Goal: Task Accomplishment & Management: Manage account settings

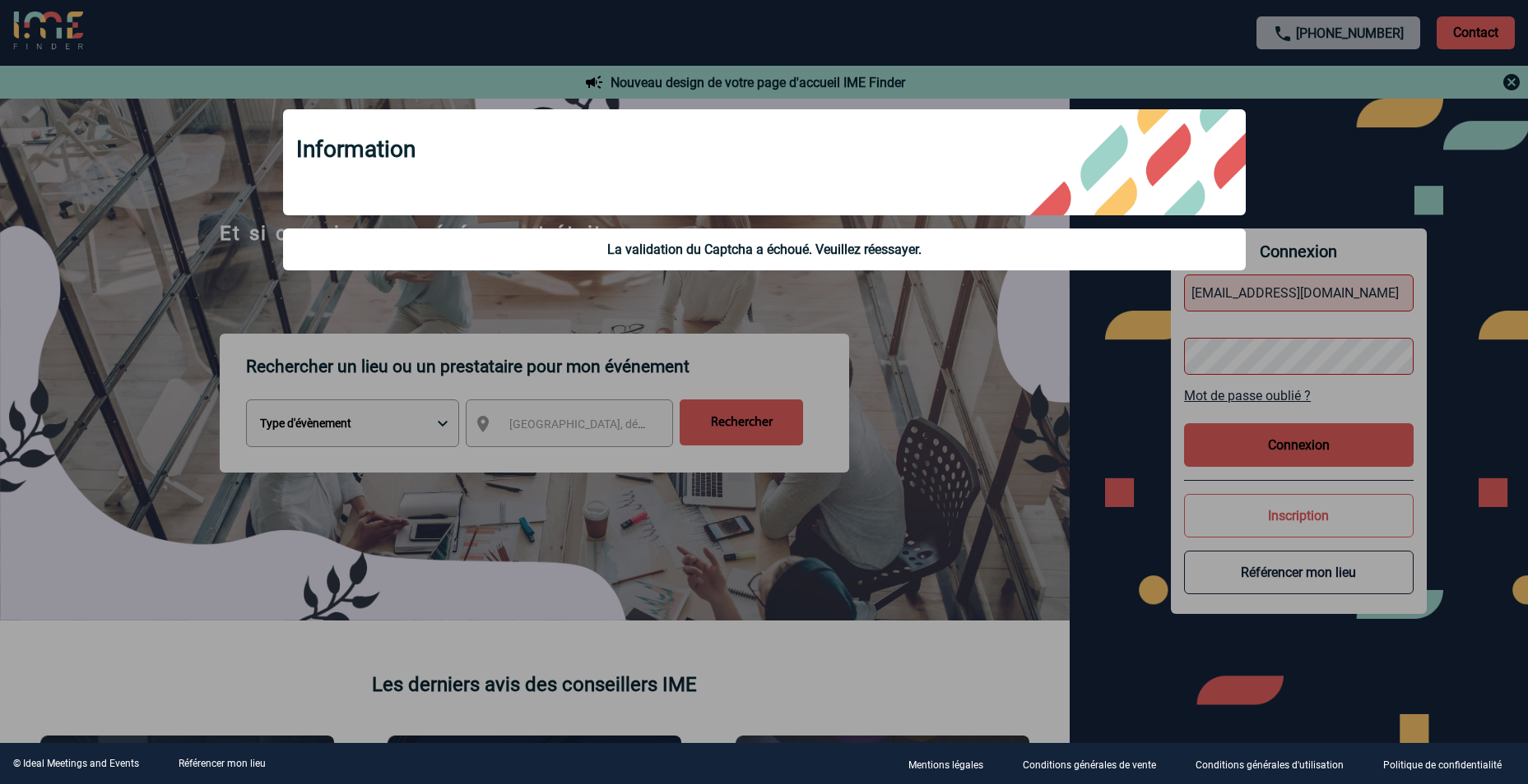
click at [645, 285] on div "Information La validation du Captcha a échoué. Veuillez réessayer." at bounding box center [764, 192] width 1004 height 206
click at [1082, 217] on div "Information La validation du Captcha a échoué. Veuillez réessayer." at bounding box center [764, 192] width 1004 height 206
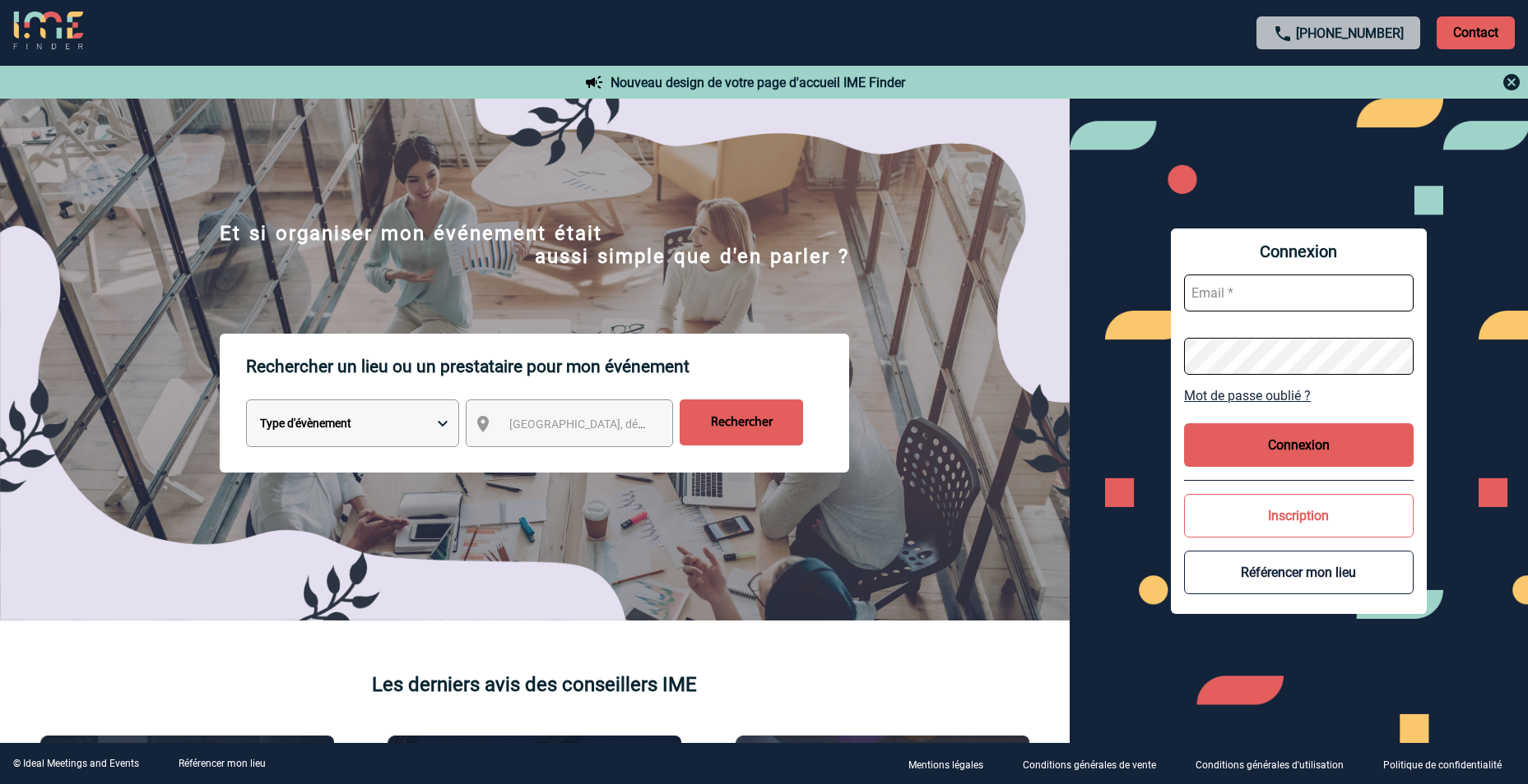
click at [1299, 294] on input "text" at bounding box center [1298, 292] width 229 height 37
click at [1347, 435] on button "Connexion" at bounding box center [1298, 445] width 229 height 43
click at [1293, 445] on button "Connexion" at bounding box center [1298, 445] width 229 height 43
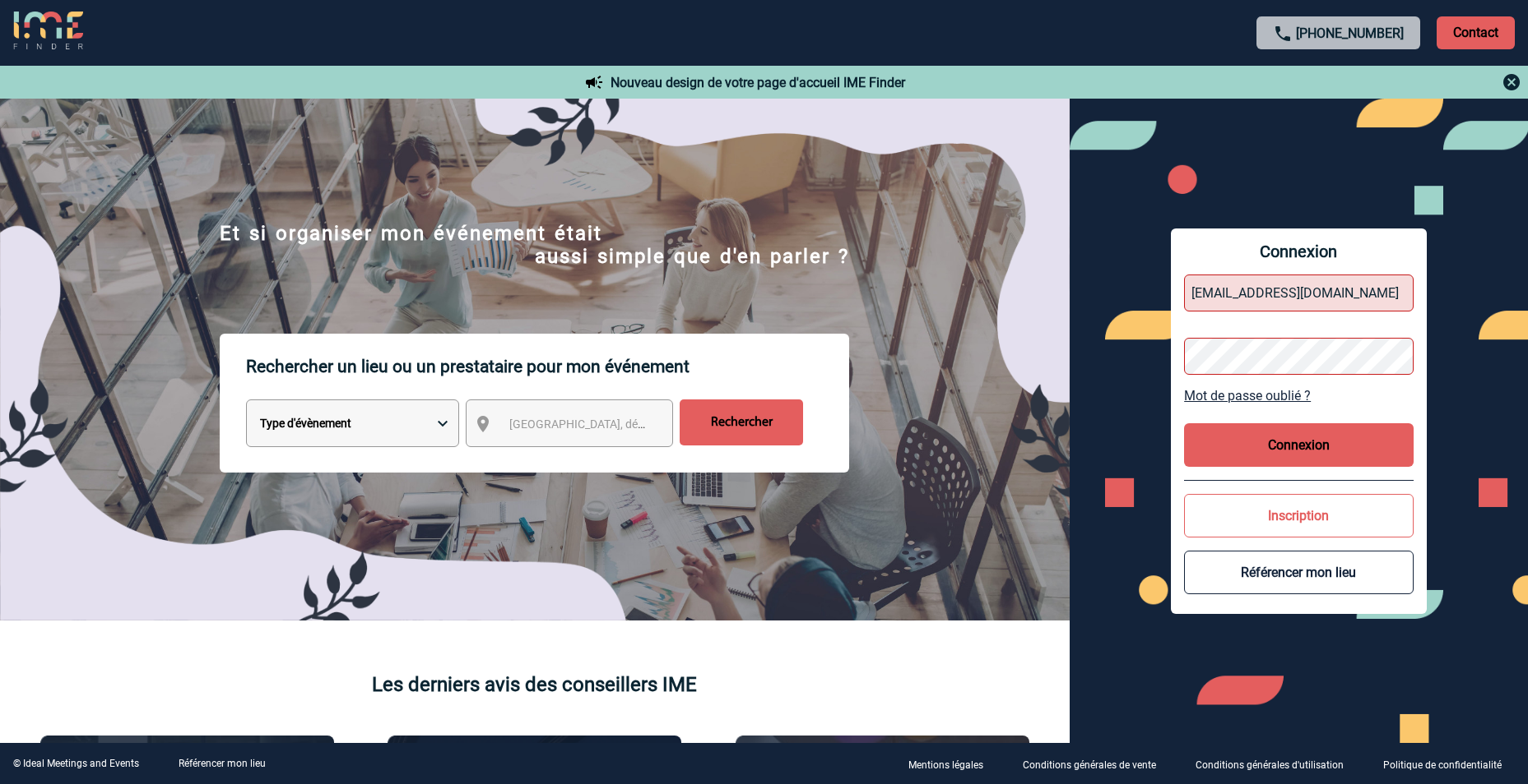
click at [1204, 386] on form "najia.chaouachi@yahoo.com" at bounding box center [1298, 325] width 229 height 127
click at [1212, 395] on link "Mot de passe oublié ?" at bounding box center [1298, 395] width 229 height 15
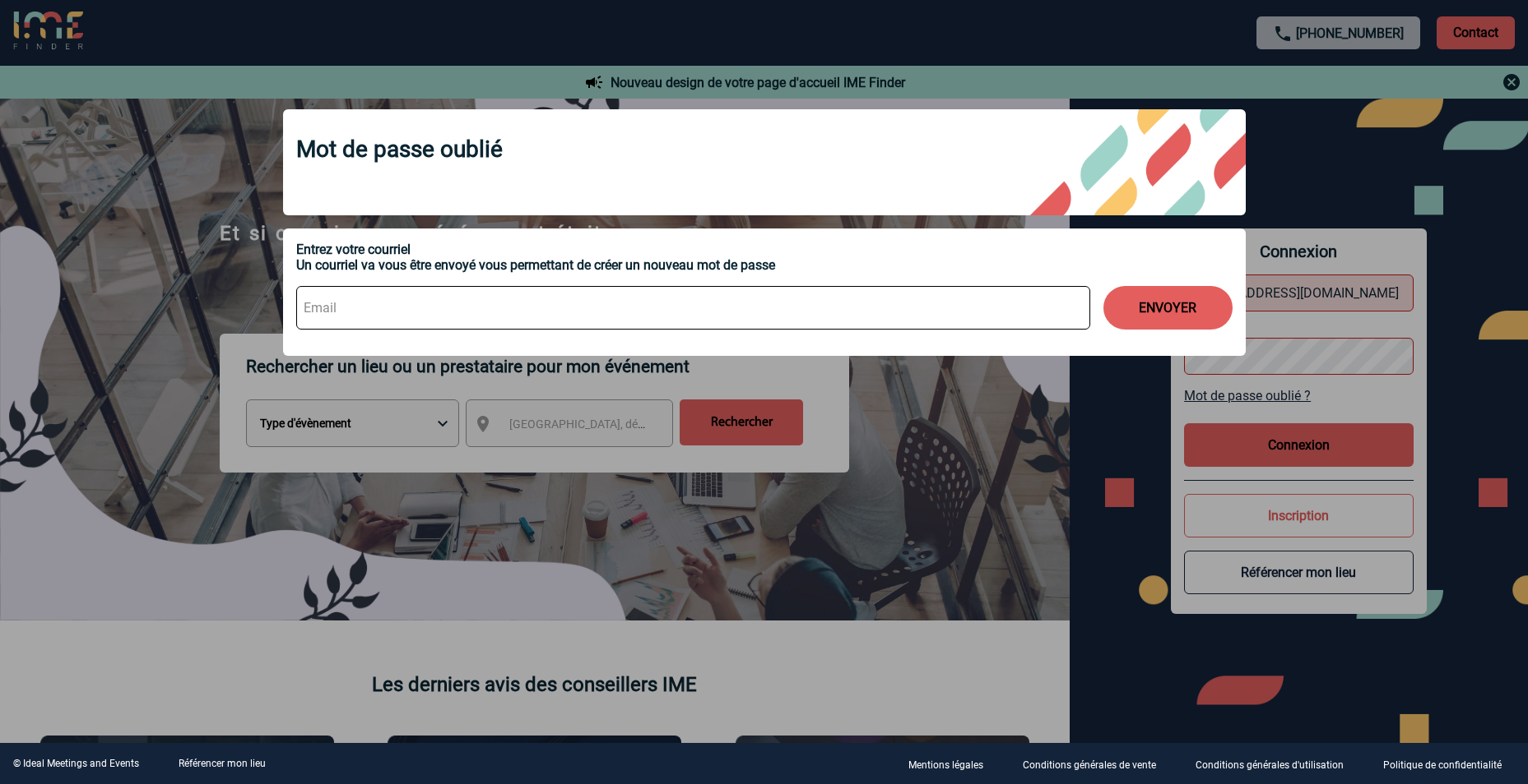
click at [1373, 89] on div at bounding box center [764, 392] width 1528 height 784
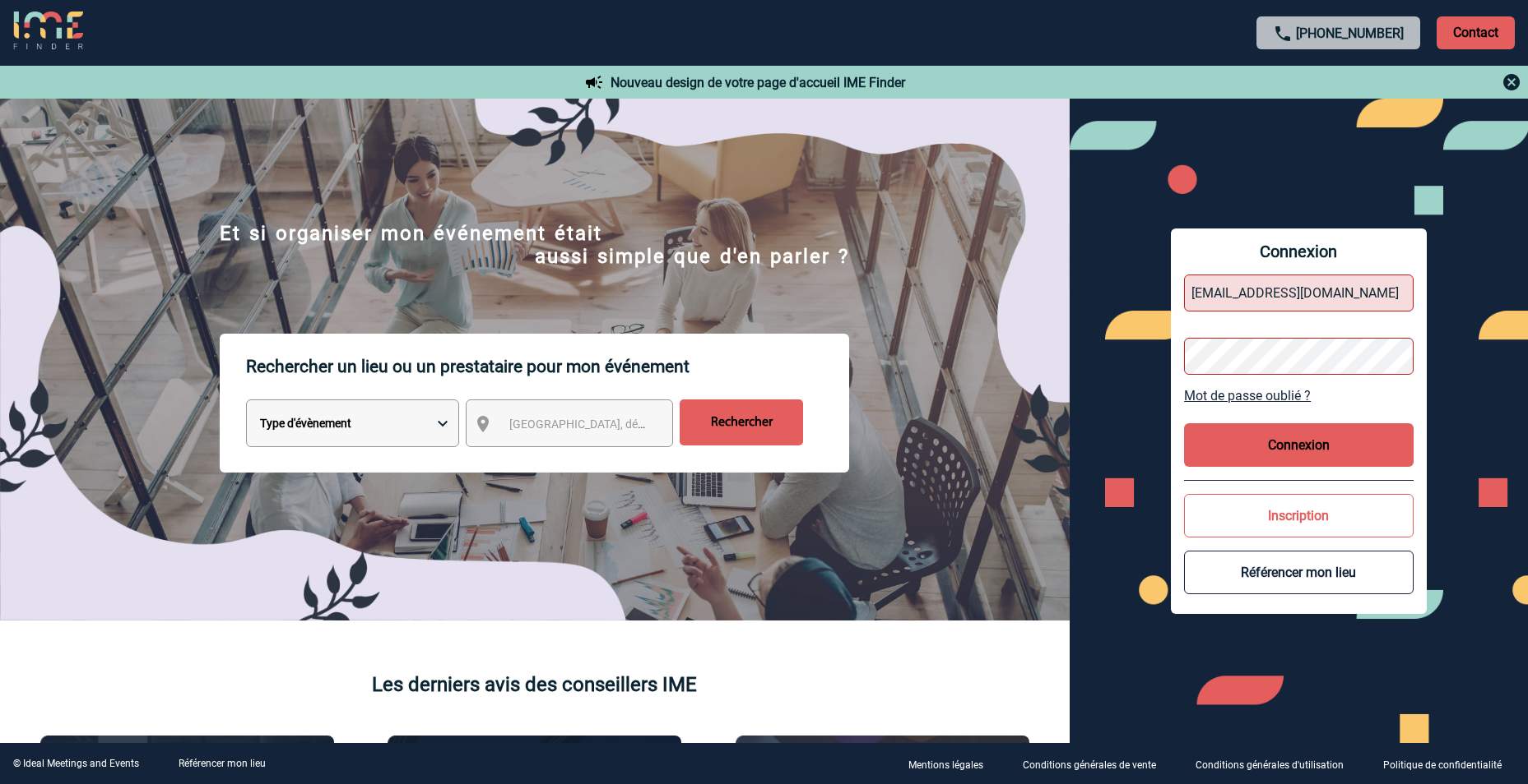
drag, startPoint x: 1371, startPoint y: 292, endPoint x: 1303, endPoint y: 301, distance: 68.6
click at [1303, 301] on input "najia.chaouachi@yahoo.com" at bounding box center [1298, 292] width 229 height 37
type input "[EMAIL_ADDRESS][DOMAIN_NAME]"
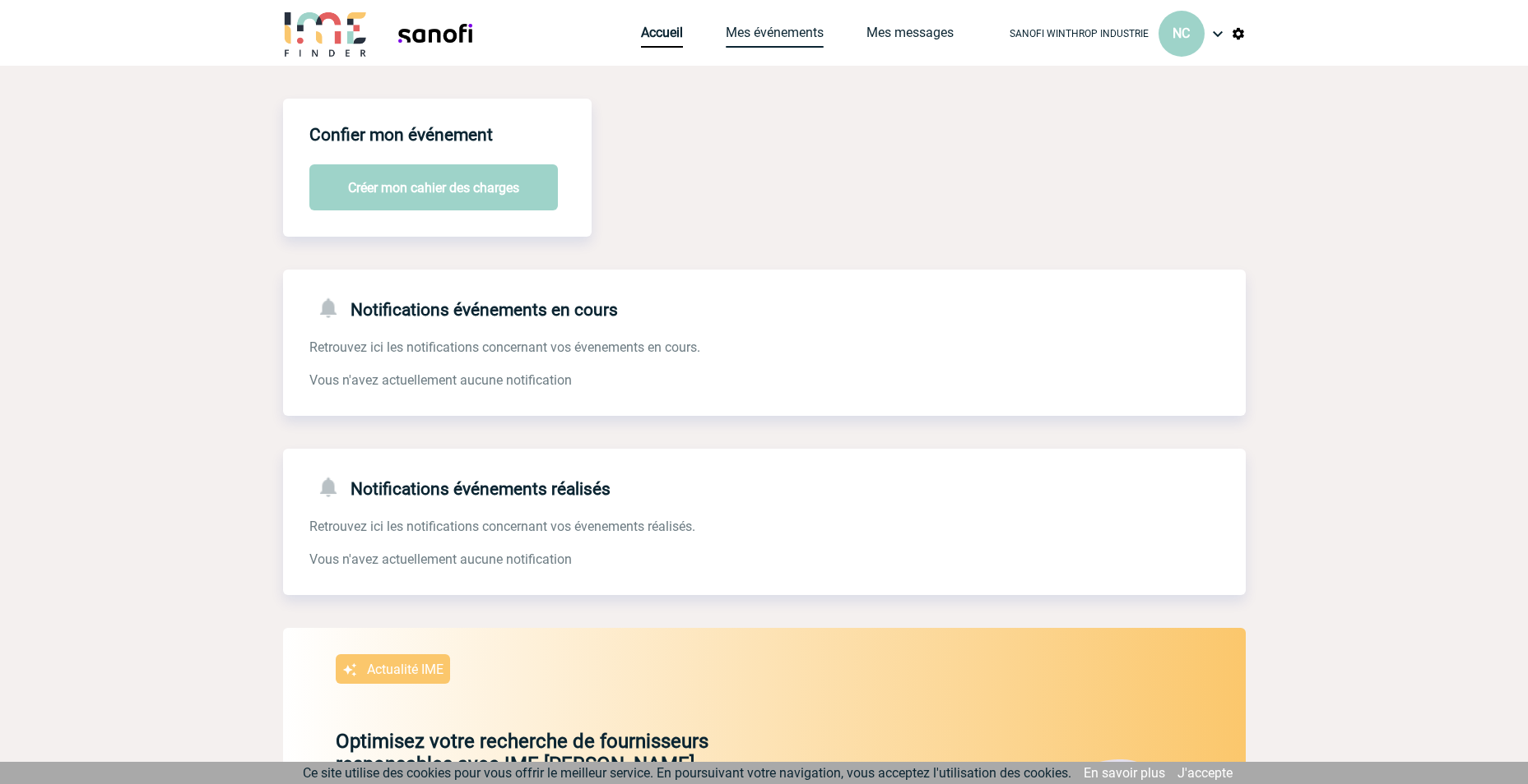
click at [799, 41] on link "Mes événements" at bounding box center [774, 36] width 98 height 23
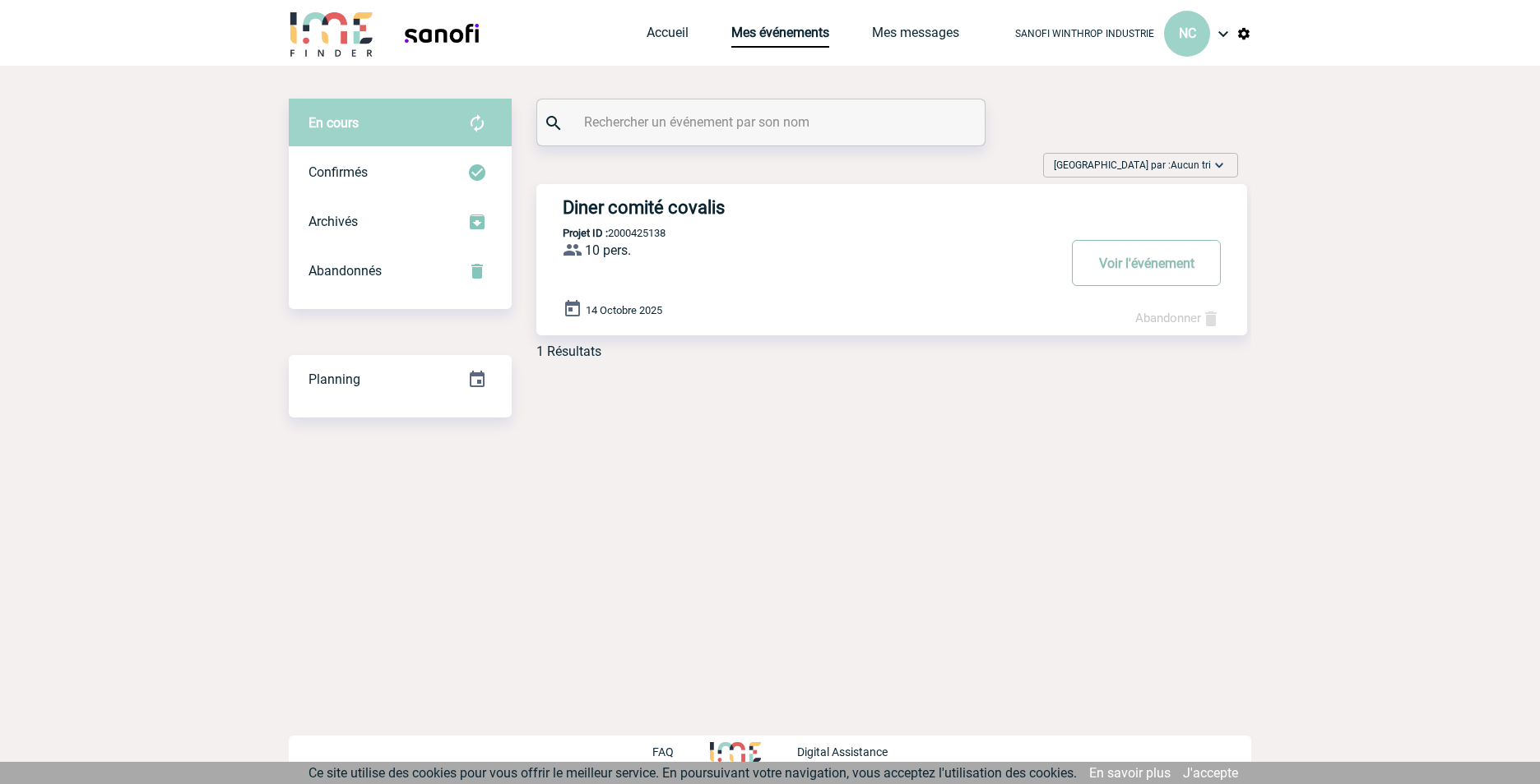
click at [1106, 268] on button "Voir l'événement" at bounding box center [1146, 263] width 149 height 46
click at [1113, 268] on button "Voir l'événement" at bounding box center [1146, 263] width 149 height 46
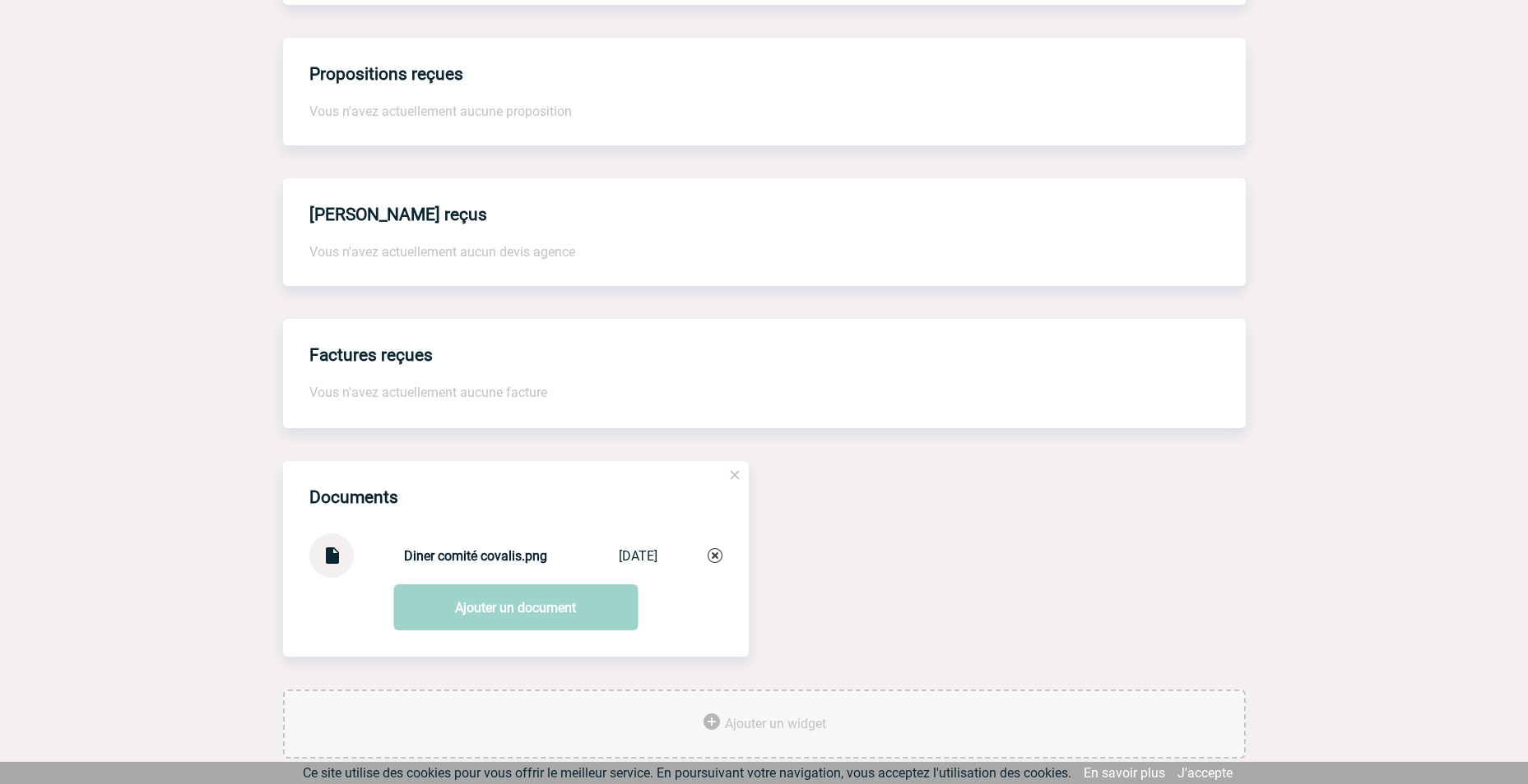
scroll to position [987, 0]
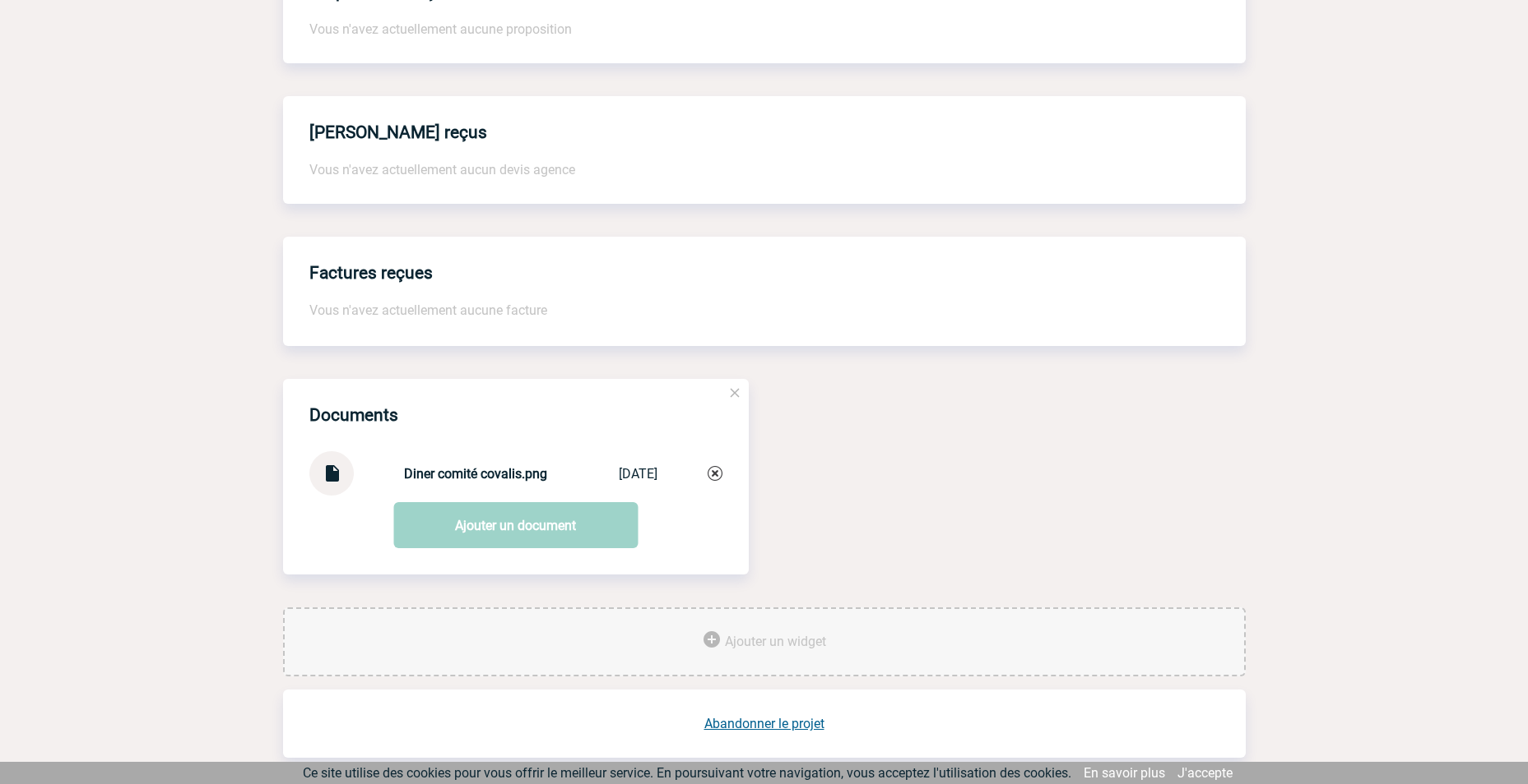
click at [503, 478] on strong "Diner comité covalis.png" at bounding box center [476, 474] width 143 height 15
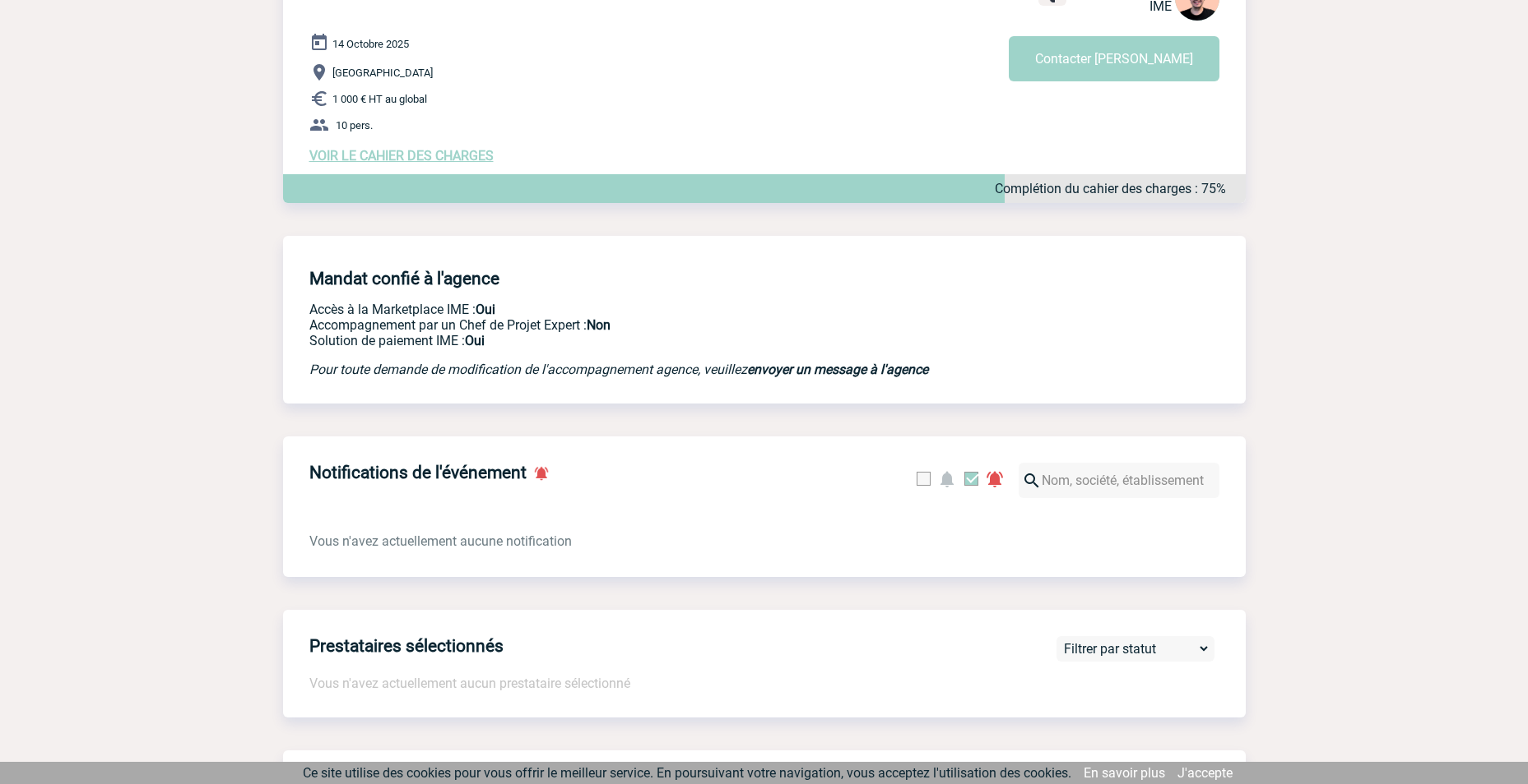
scroll to position [128, 0]
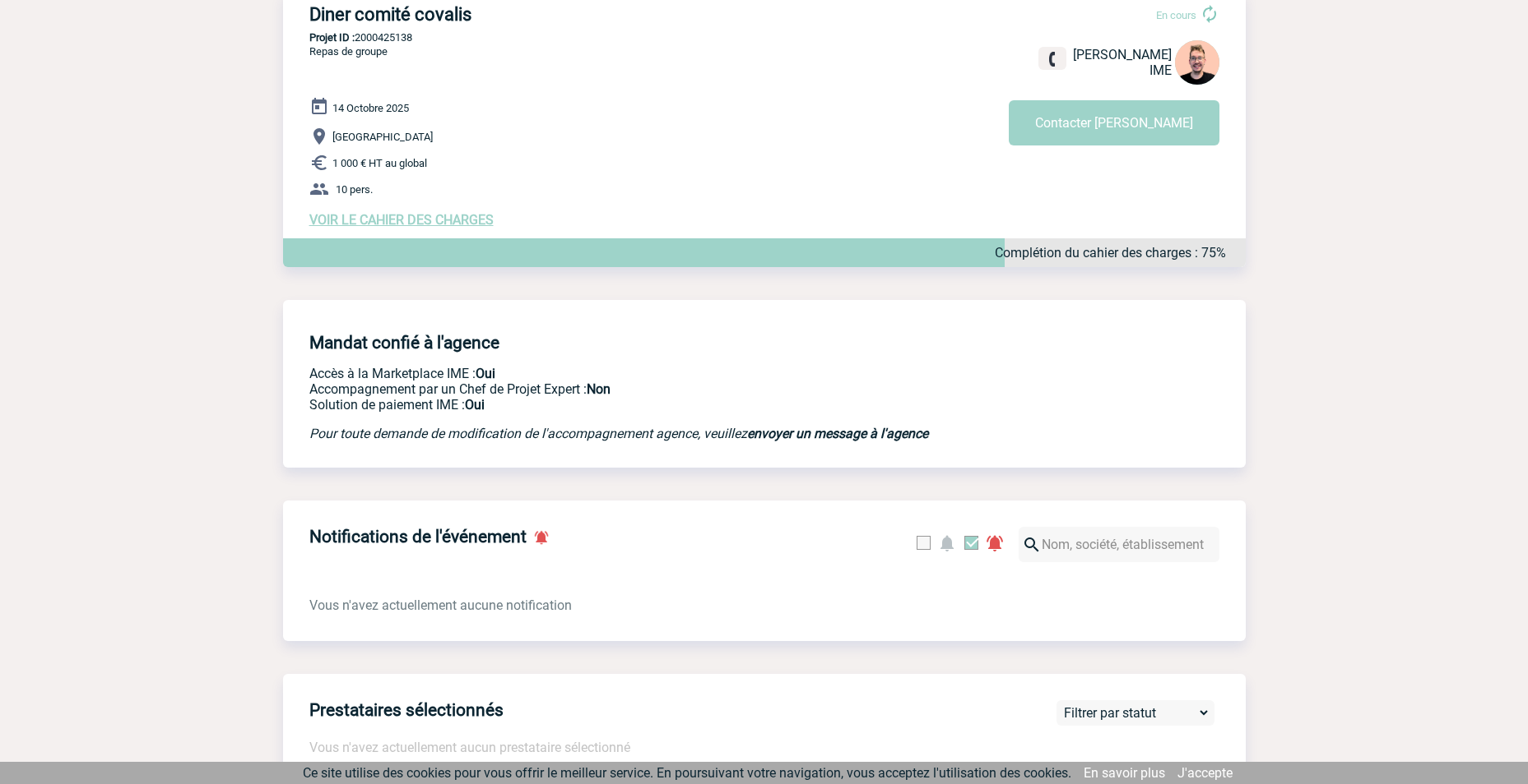
click at [334, 223] on span "VOIR LE CAHIER DES CHARGES" at bounding box center [402, 220] width 184 height 15
